Goal: Navigation & Orientation: Find specific page/section

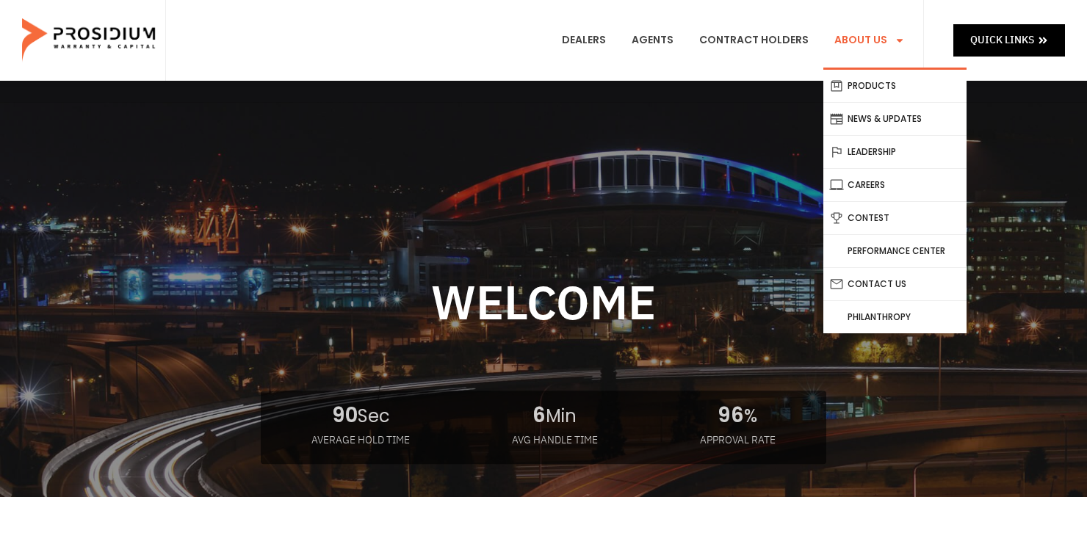
click at [874, 44] on link "About Us" at bounding box center [869, 40] width 93 height 54
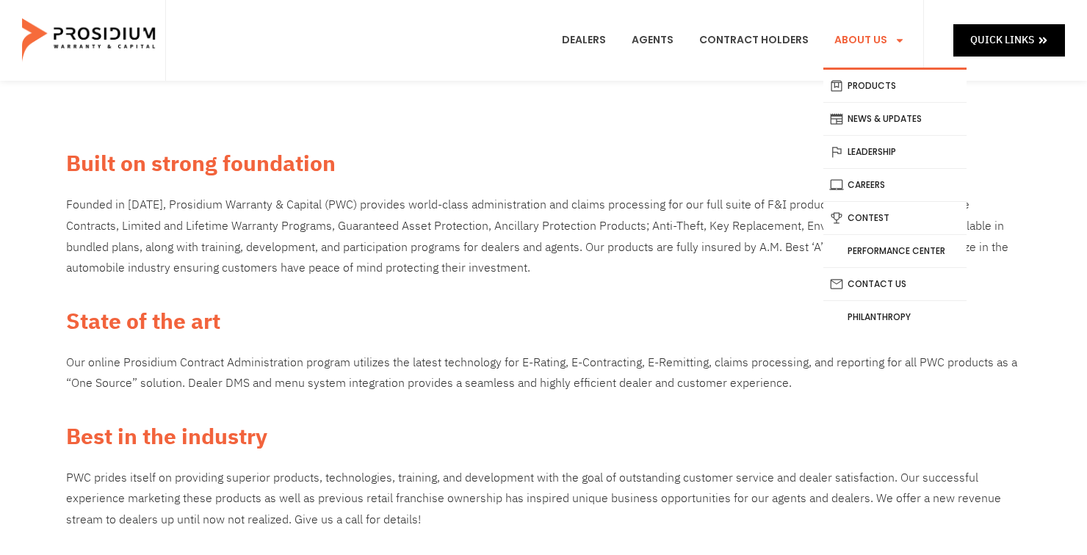
click at [881, 35] on link "About Us" at bounding box center [869, 40] width 93 height 54
click at [894, 38] on span "Menu" at bounding box center [896, 40] width 18 height 25
click at [898, 49] on span "Menu" at bounding box center [896, 40] width 18 height 25
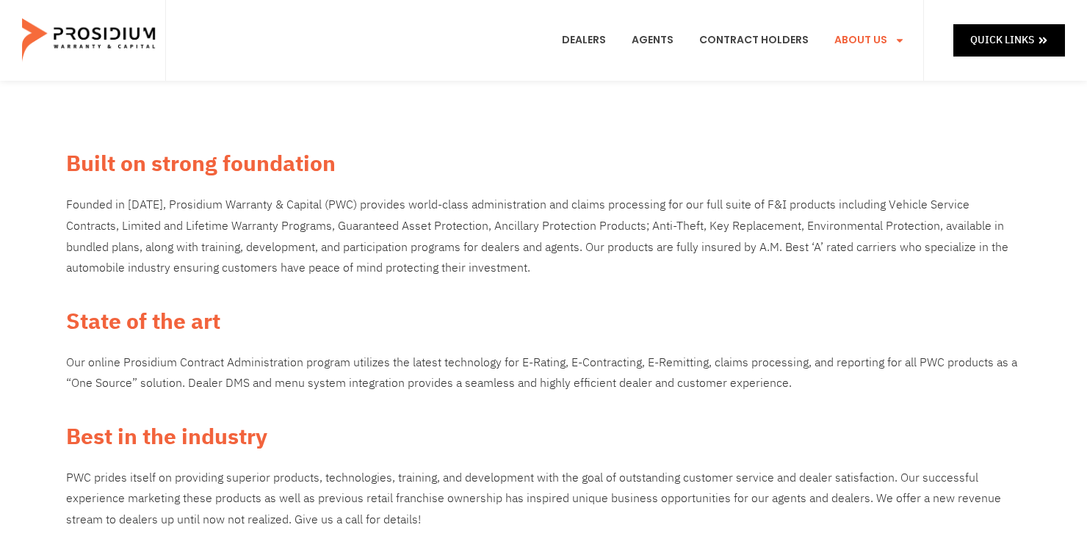
click at [916, 28] on div "Dealers Agents Contract Holders About Us Products News & Updates Leadership Car…" at bounding box center [544, 40] width 759 height 81
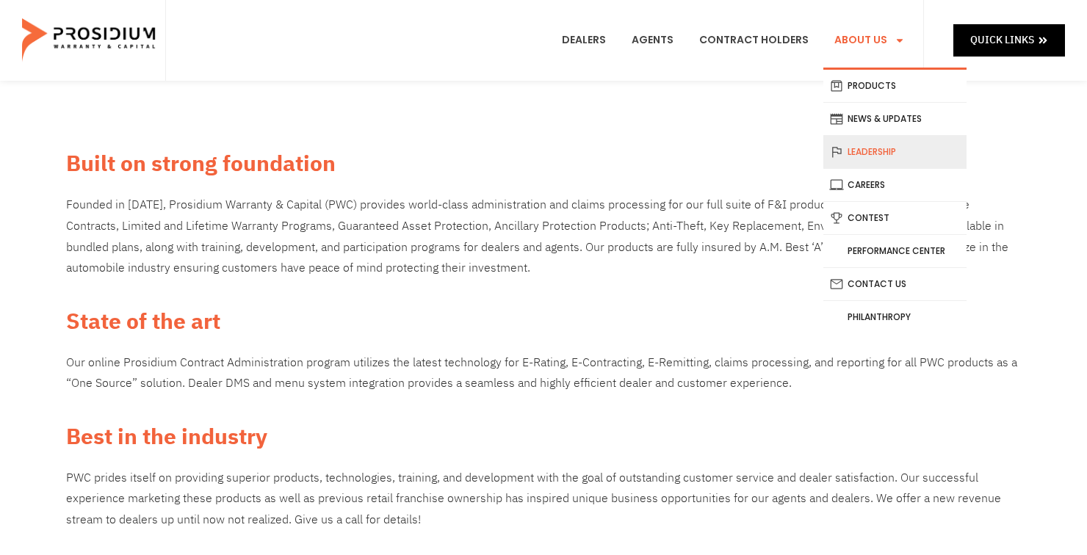
click at [882, 145] on link "Leadership" at bounding box center [894, 152] width 143 height 32
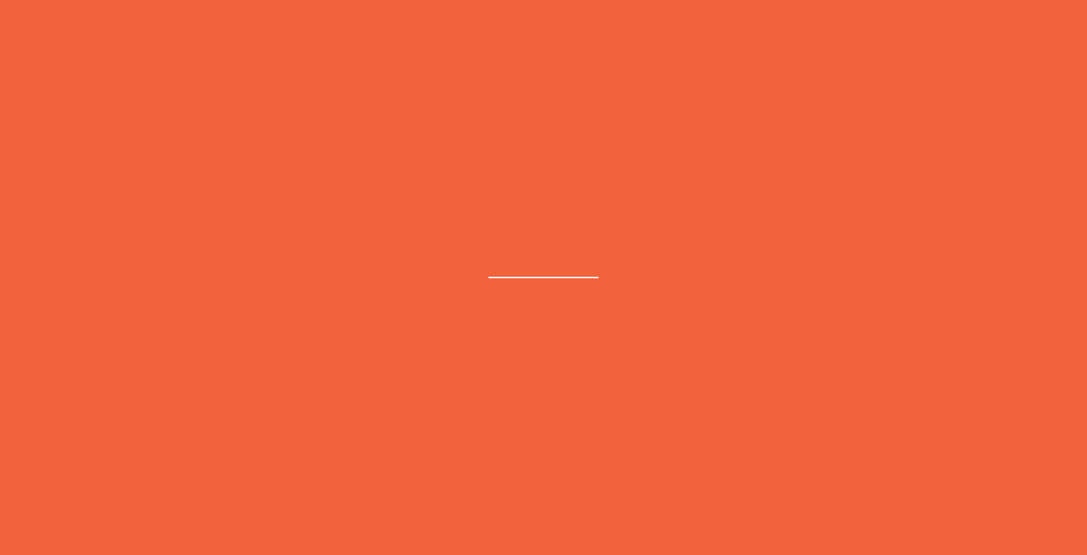
click at [873, 159] on e-page-transition at bounding box center [543, 277] width 1087 height 555
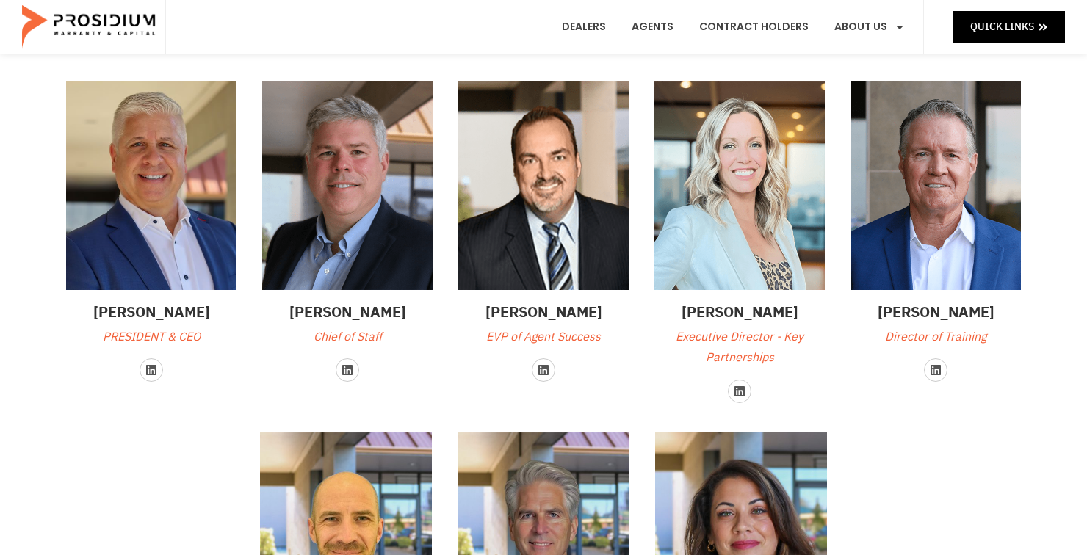
scroll to position [95, 0]
